Goal: Information Seeking & Learning: Learn about a topic

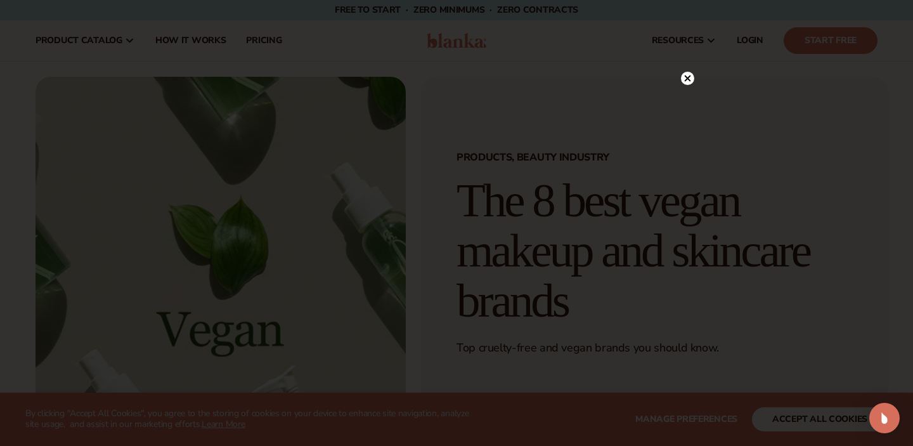
click at [687, 79] on icon at bounding box center [688, 78] width 6 height 6
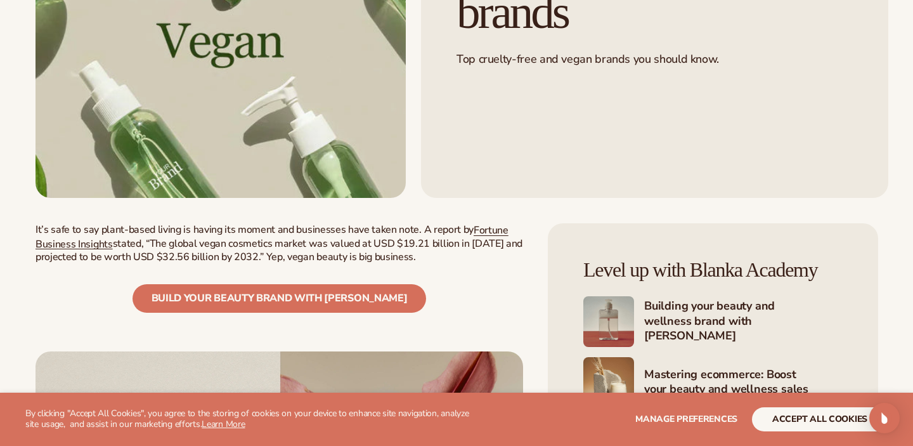
scroll to position [289, 0]
click at [488, 231] on span "Fortune Business Insights" at bounding box center [272, 237] width 473 height 28
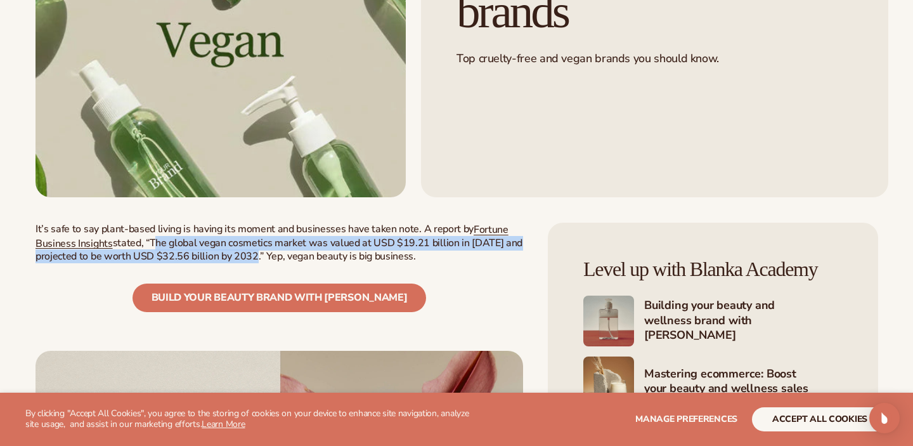
drag, startPoint x: 153, startPoint y: 243, endPoint x: 257, endPoint y: 260, distance: 105.4
click at [257, 260] on span "stated, “The global vegan cosmetics market was valued at USD $19.21 billion in …" at bounding box center [279, 250] width 487 height 28
copy span "The global vegan cosmetics market was valued at USD $19.21 billion in [DATE] an…"
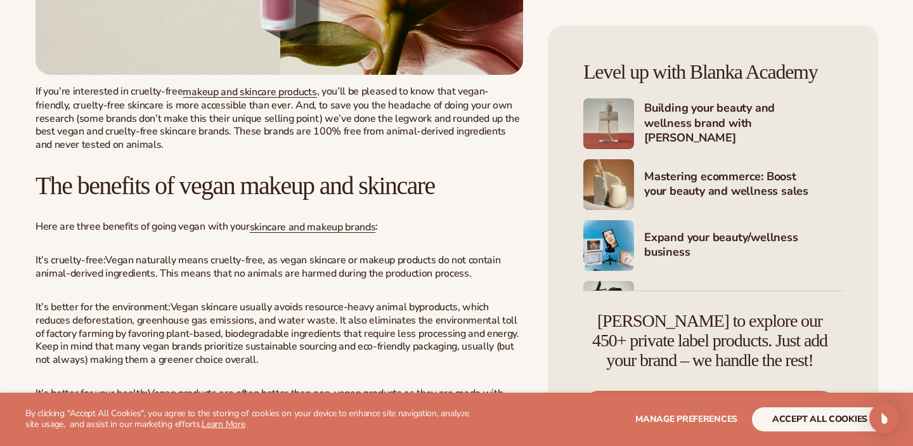
scroll to position [922, 0]
